Goal: Transaction & Acquisition: Obtain resource

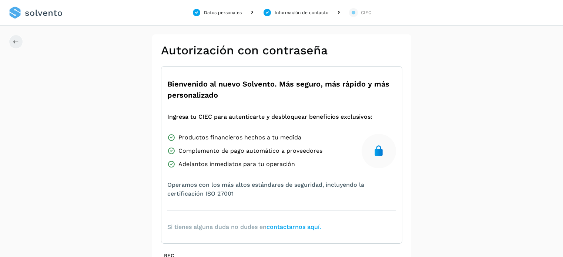
scroll to position [129, 0]
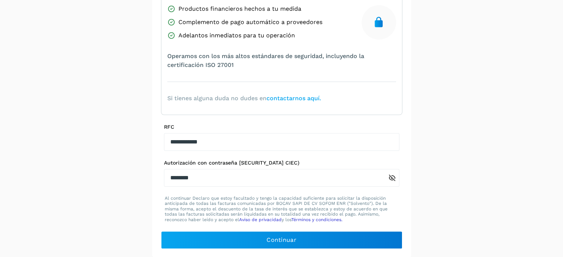
drag, startPoint x: 217, startPoint y: 138, endPoint x: 149, endPoint y: 136, distance: 68.1
click at [149, 136] on div "**********" at bounding box center [281, 82] width 563 height 352
type input "**********"
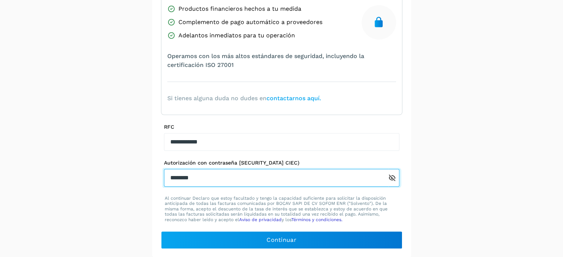
drag, startPoint x: 200, startPoint y: 176, endPoint x: 139, endPoint y: 170, distance: 60.9
click at [139, 170] on div "**********" at bounding box center [281, 82] width 563 height 352
paste input "********"
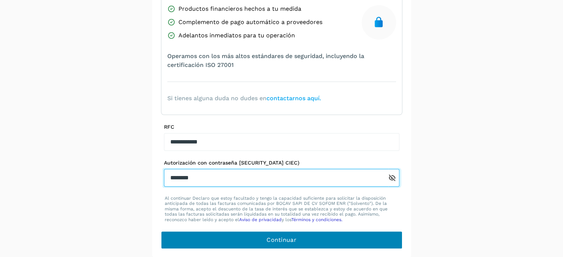
type input "********"
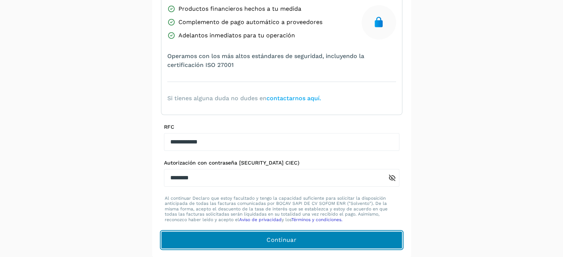
click at [261, 232] on button "Continuar" at bounding box center [281, 240] width 241 height 18
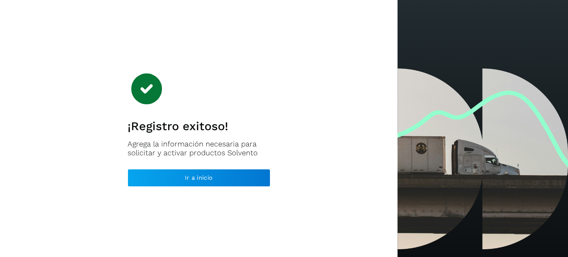
click at [265, 118] on div "¡Registro exitoso! Agrega la información necesaria para solicitar y activar pro…" at bounding box center [199, 128] width 143 height 116
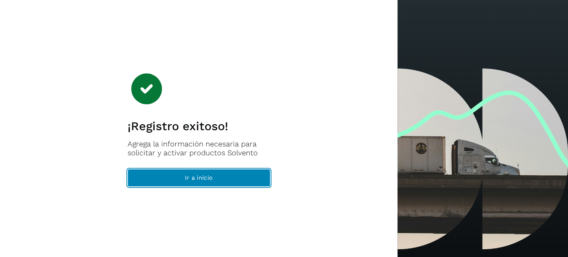
click at [229, 179] on button "Ir a inicio" at bounding box center [199, 178] width 143 height 18
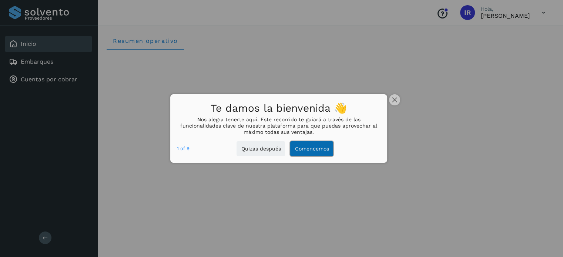
click at [308, 151] on button "Comencemos" at bounding box center [311, 148] width 43 height 15
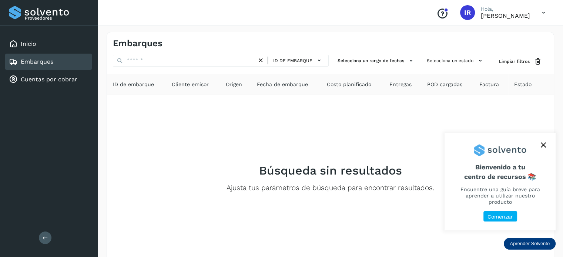
click at [499, 219] on p "Comenzar" at bounding box center [500, 217] width 26 height 6
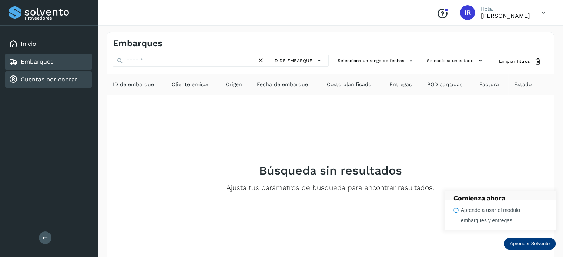
click at [49, 76] on link "Cuentas por cobrar" at bounding box center [49, 79] width 57 height 7
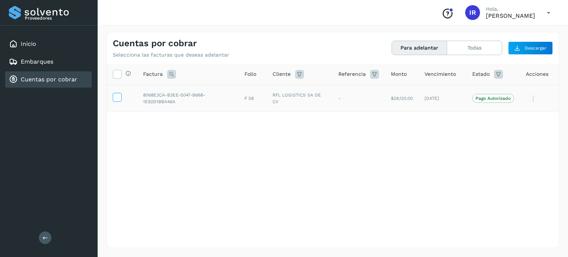
click at [118, 97] on icon at bounding box center [117, 97] width 8 height 8
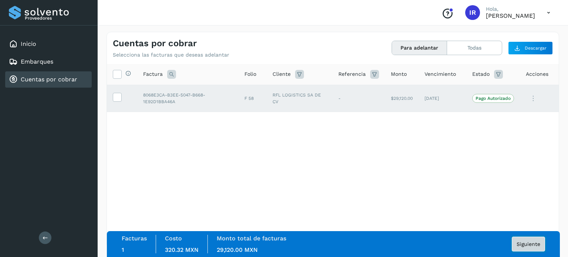
click at [528, 249] on button "Siguiente" at bounding box center [528, 244] width 33 height 15
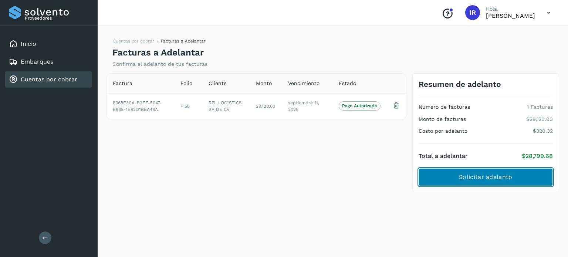
click at [493, 176] on span "Solicitar adelanto" at bounding box center [485, 177] width 53 height 8
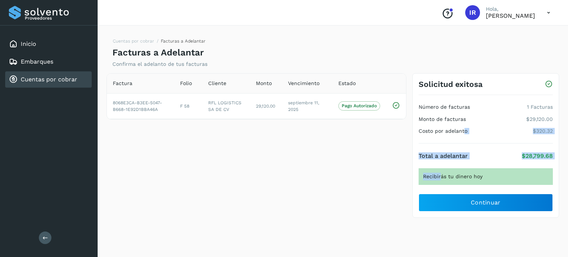
drag, startPoint x: 464, startPoint y: 138, endPoint x: 439, endPoint y: 175, distance: 44.2
click at [439, 175] on div "Solicitud exitosa Número de facturas 1 Facturas Monto de facturas $29,120.00 Co…" at bounding box center [485, 145] width 147 height 145
click at [478, 153] on div "Total a adelantar $28,799.68" at bounding box center [486, 155] width 134 height 7
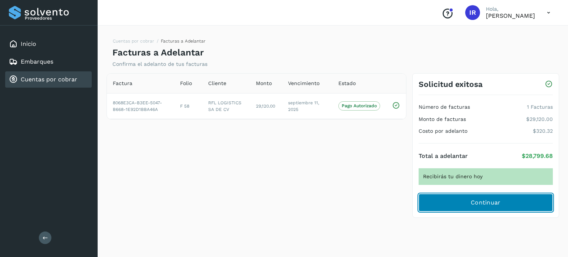
click at [482, 203] on span "Continuar" at bounding box center [486, 203] width 30 height 8
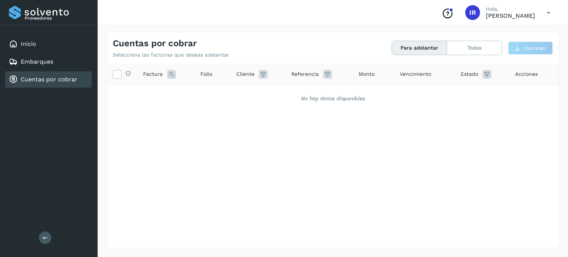
click at [44, 78] on link "Cuentas por cobrar" at bounding box center [49, 79] width 57 height 7
click at [481, 48] on button "Todas" at bounding box center [474, 48] width 55 height 14
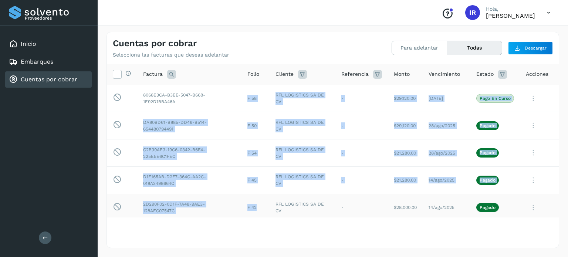
drag, startPoint x: 239, startPoint y: 93, endPoint x: 255, endPoint y: 211, distance: 118.6
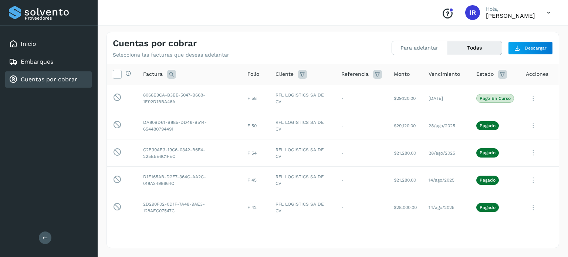
click at [282, 230] on div "Selecciona todas las facturas disponibles para adelanto Factura Folio Cliente R…" at bounding box center [333, 155] width 452 height 183
click at [41, 61] on link "Embarques" at bounding box center [37, 61] width 33 height 7
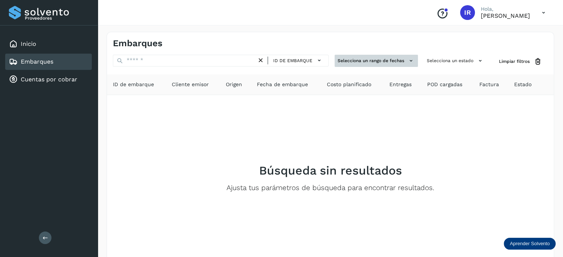
click at [370, 63] on button "Selecciona un rango de fechas" at bounding box center [375, 61] width 83 height 12
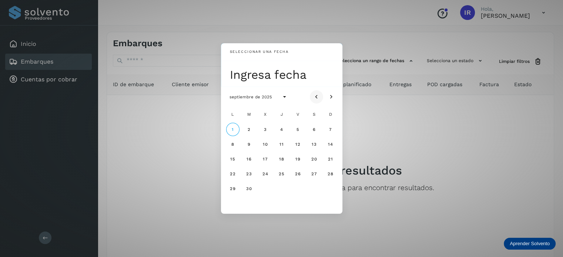
click at [312, 98] on button "Mes anterior" at bounding box center [316, 96] width 13 height 13
click at [247, 160] on span "12" at bounding box center [249, 158] width 6 height 5
click at [316, 158] on span "16" at bounding box center [314, 158] width 6 height 5
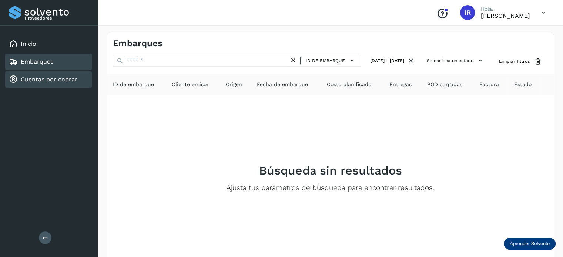
click at [28, 81] on link "Cuentas por cobrar" at bounding box center [49, 79] width 57 height 7
